Goal: Task Accomplishment & Management: Use online tool/utility

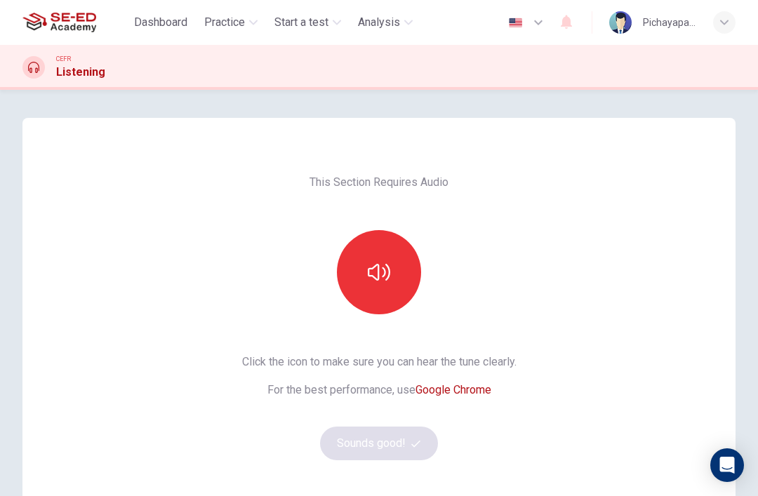
click at [382, 268] on icon "button" at bounding box center [379, 272] width 22 height 22
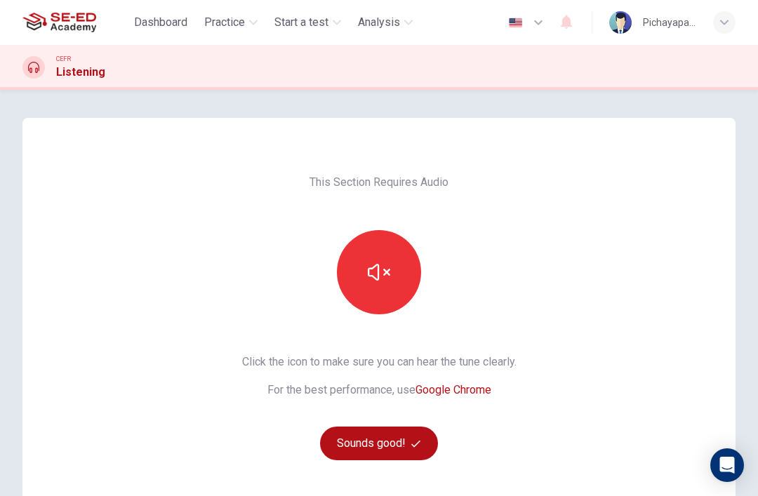
click at [387, 438] on button "Sounds good!" at bounding box center [379, 444] width 118 height 34
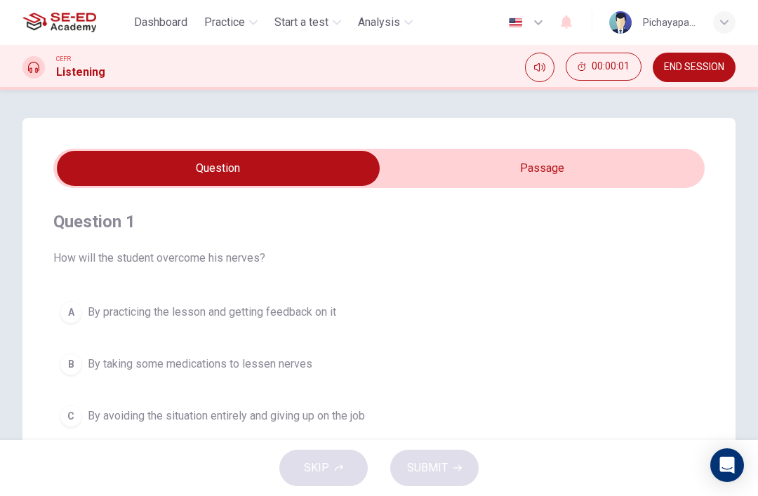
click at [627, 161] on input "checkbox" at bounding box center [218, 168] width 977 height 35
checkbox input "true"
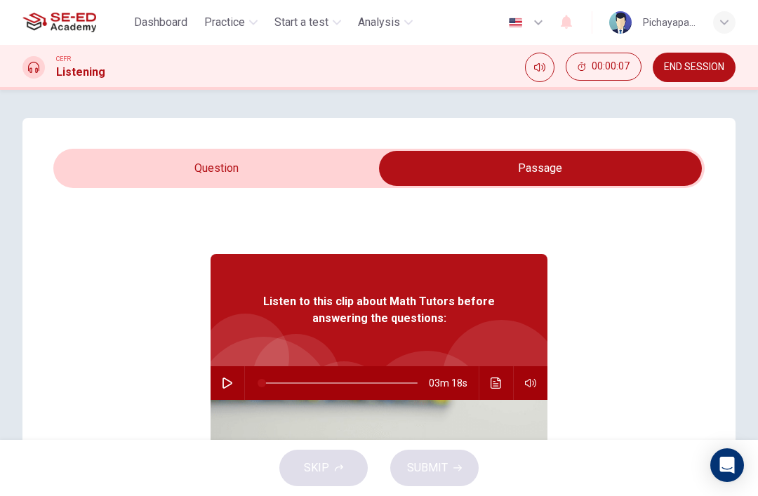
click at [225, 383] on icon "button" at bounding box center [227, 383] width 11 height 11
type input "1"
click at [153, 163] on input "checkbox" at bounding box center [540, 168] width 977 height 35
checkbox input "false"
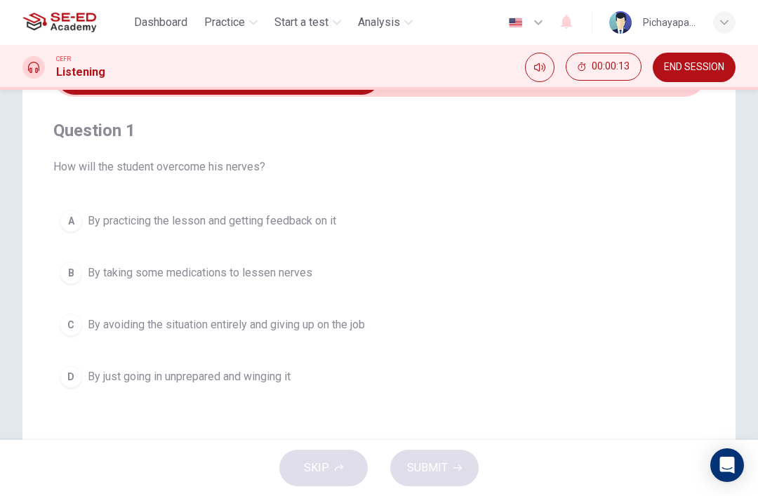
scroll to position [95, 0]
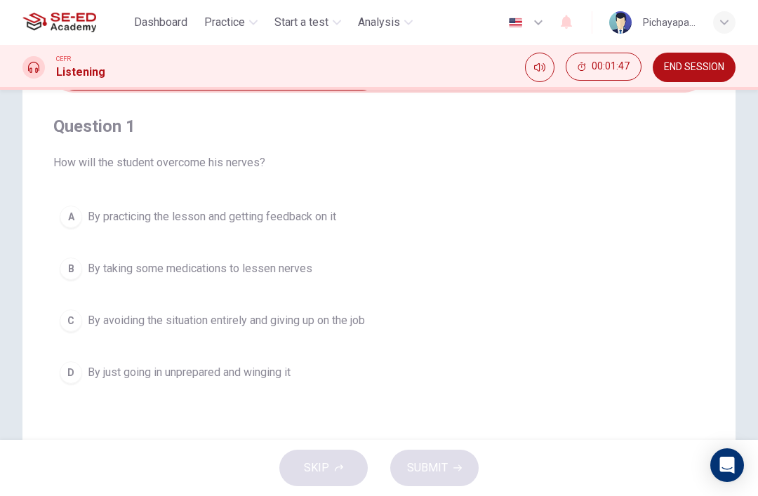
click at [69, 220] on div "A" at bounding box center [71, 217] width 22 height 22
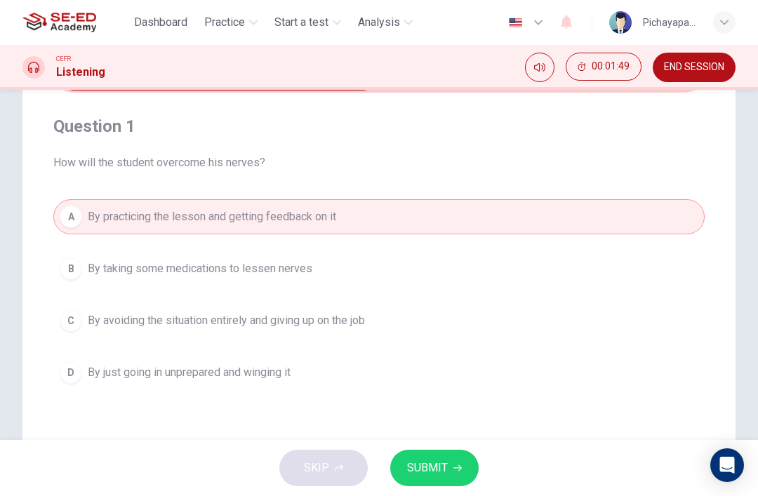
click at [436, 458] on button "SUBMIT" at bounding box center [434, 468] width 88 height 36
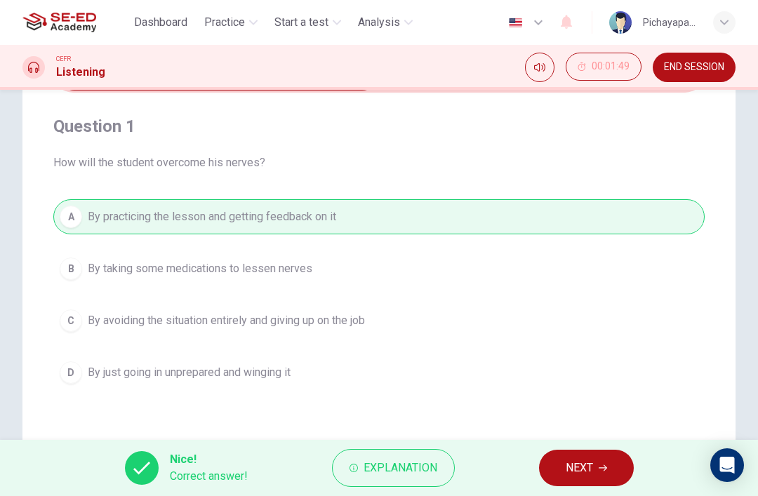
click at [588, 477] on span "NEXT" at bounding box center [579, 468] width 27 height 20
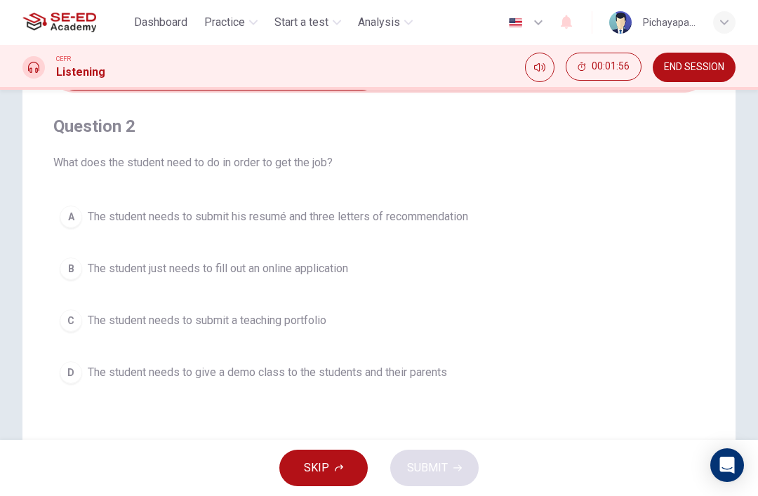
click at [67, 215] on div "A" at bounding box center [71, 217] width 22 height 22
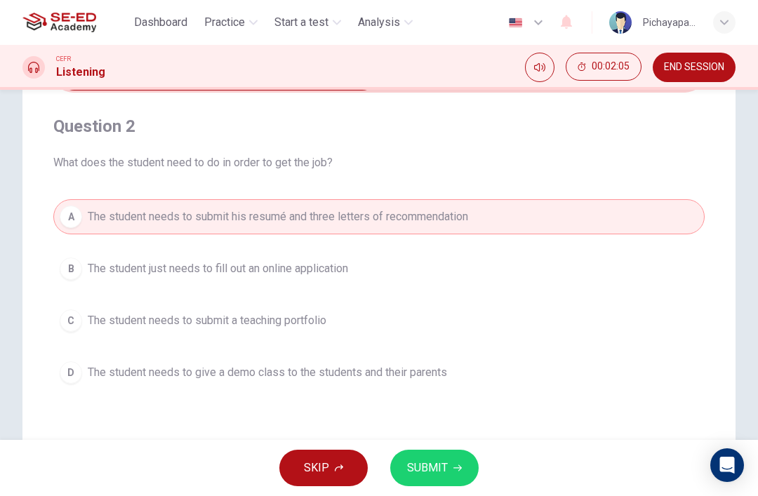
click at [439, 471] on span "SUBMIT" at bounding box center [427, 468] width 41 height 20
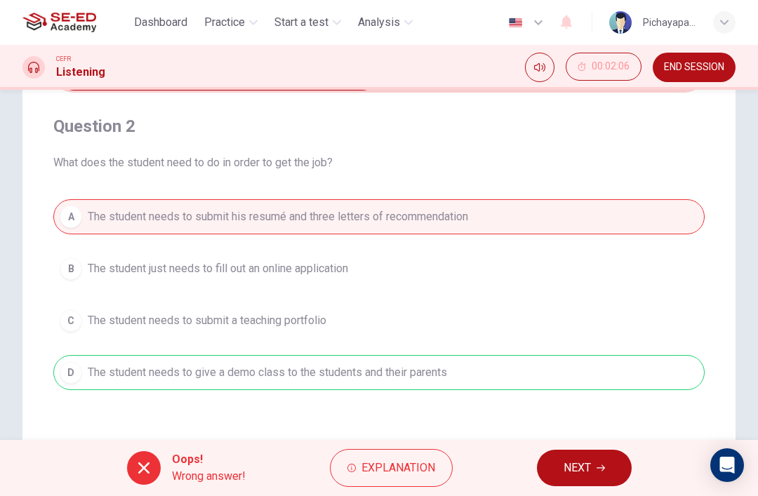
click at [594, 473] on button "NEXT" at bounding box center [584, 468] width 95 height 36
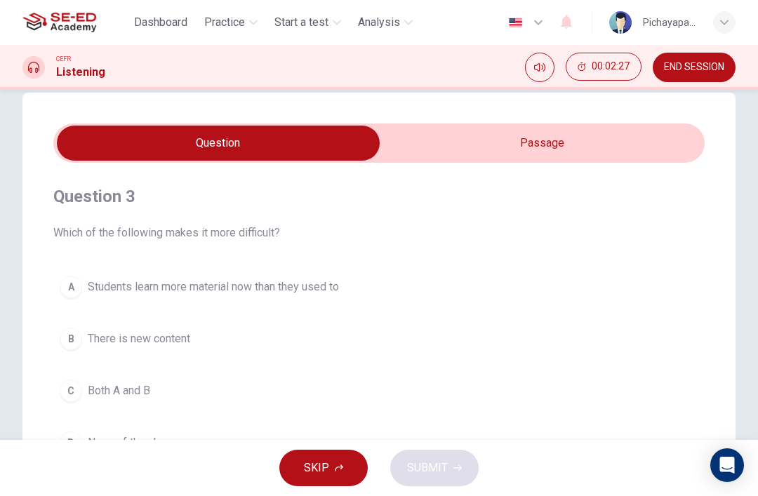
scroll to position [8, 0]
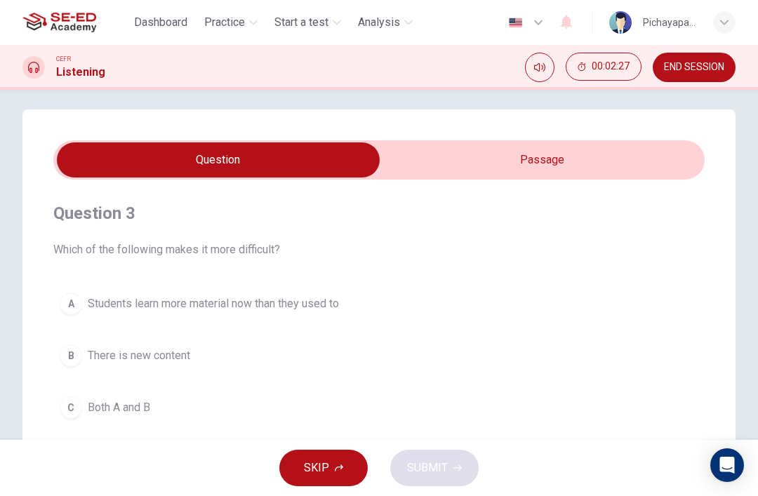
type input "75"
click at [579, 160] on input "checkbox" at bounding box center [218, 159] width 977 height 35
checkbox input "true"
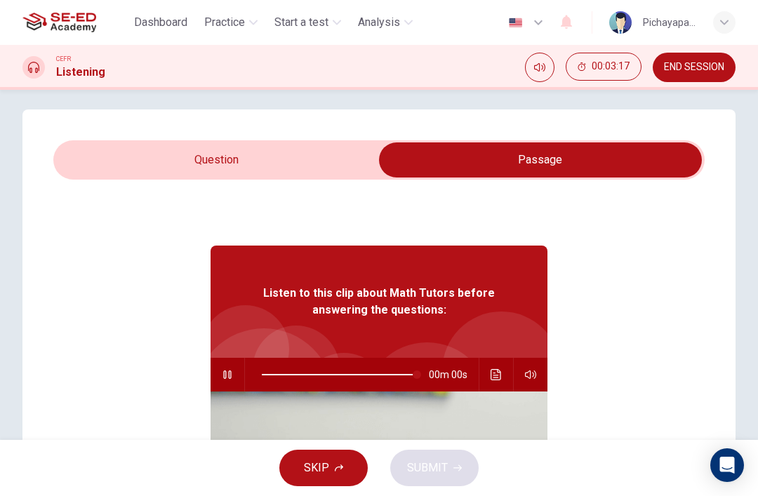
type input "0"
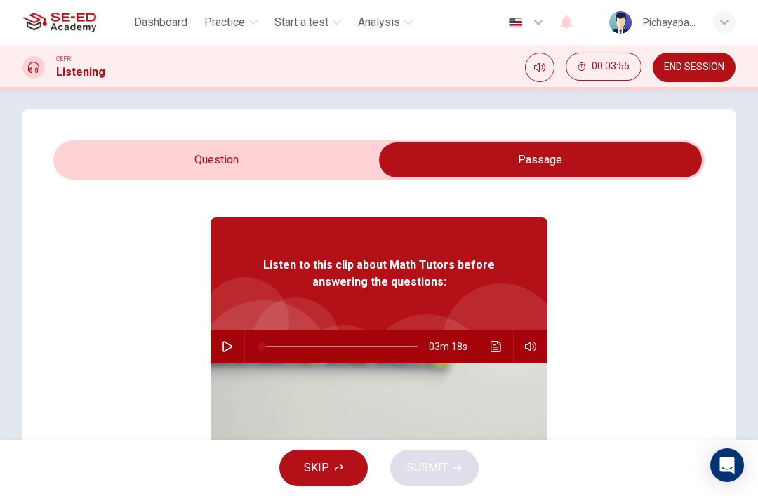
scroll to position [30, 0]
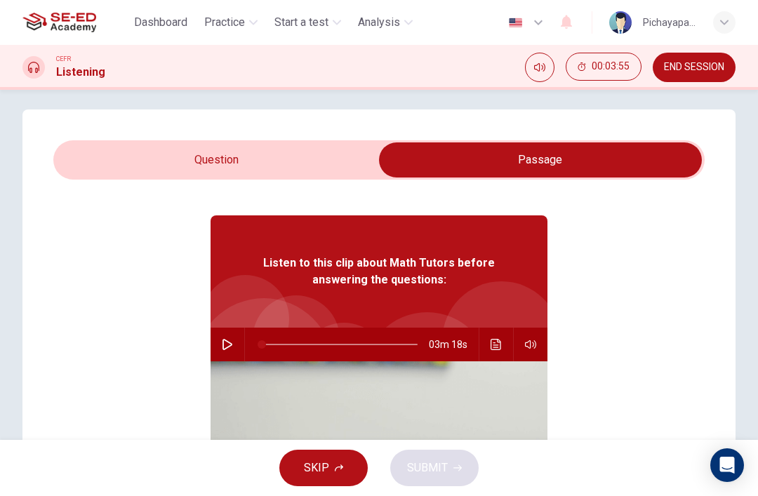
click at [166, 156] on input "checkbox" at bounding box center [540, 159] width 977 height 35
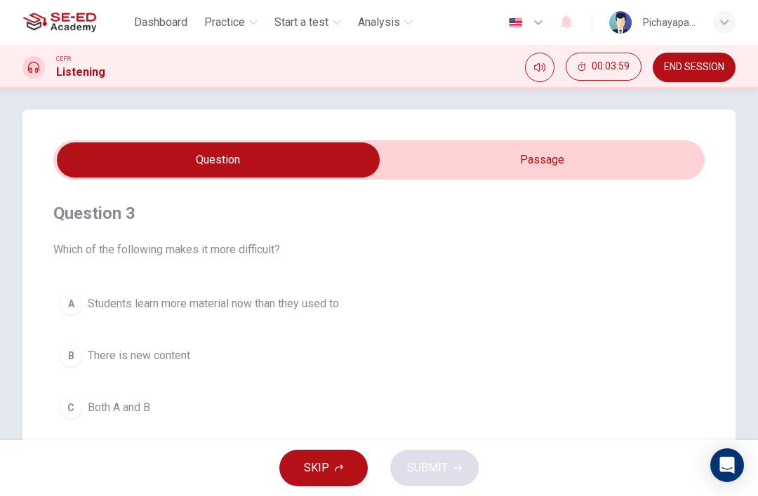
click at [587, 157] on input "checkbox" at bounding box center [218, 159] width 977 height 35
checkbox input "true"
